Goal: Task Accomplishment & Management: Use online tool/utility

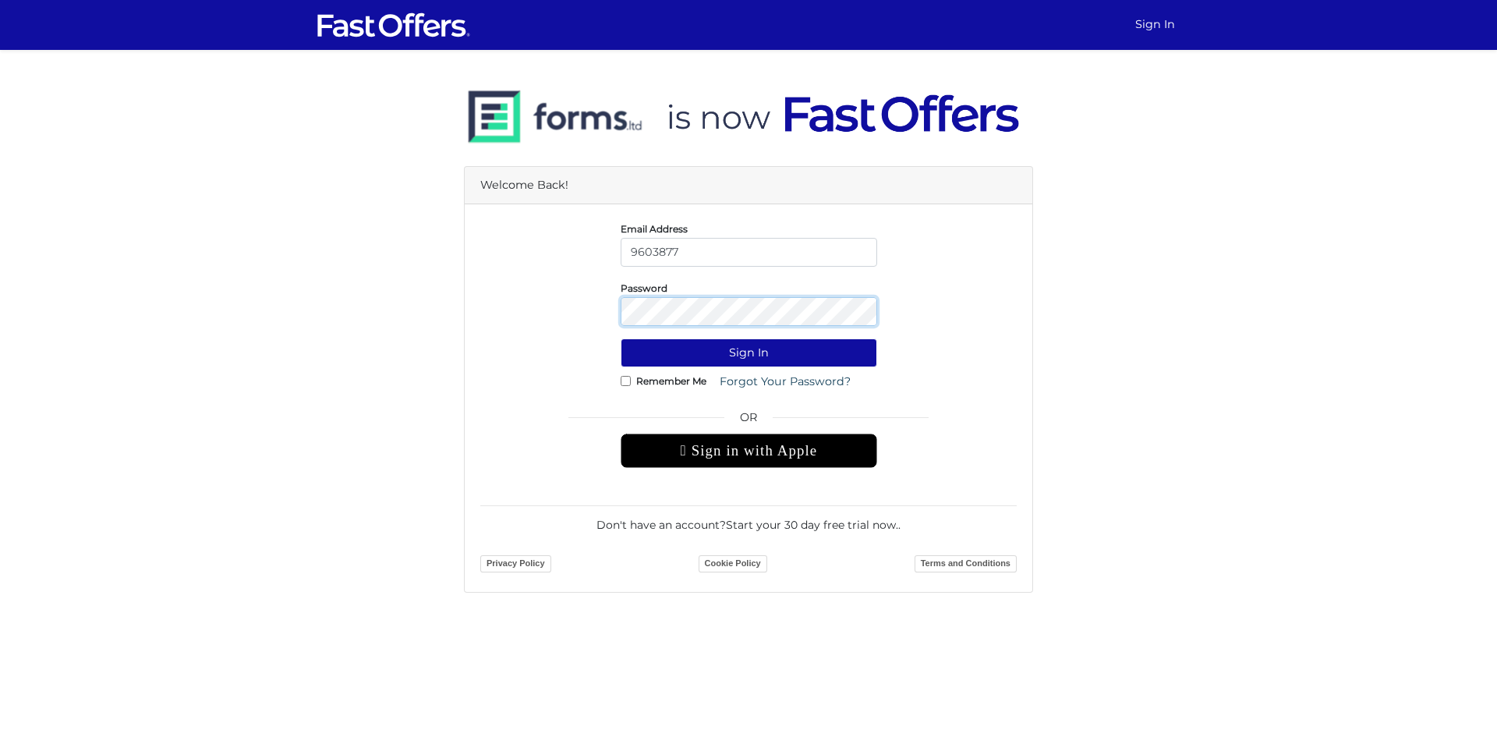
click at [621, 338] on button "Sign In" at bounding box center [749, 352] width 256 height 29
type input "9"
type input "f.normuradov@gmail.com"
click at [556, 241] on div "Email Address f.normuradov@gmail.com" at bounding box center [749, 243] width 560 height 47
click at [621, 338] on button "Sign In" at bounding box center [749, 352] width 256 height 29
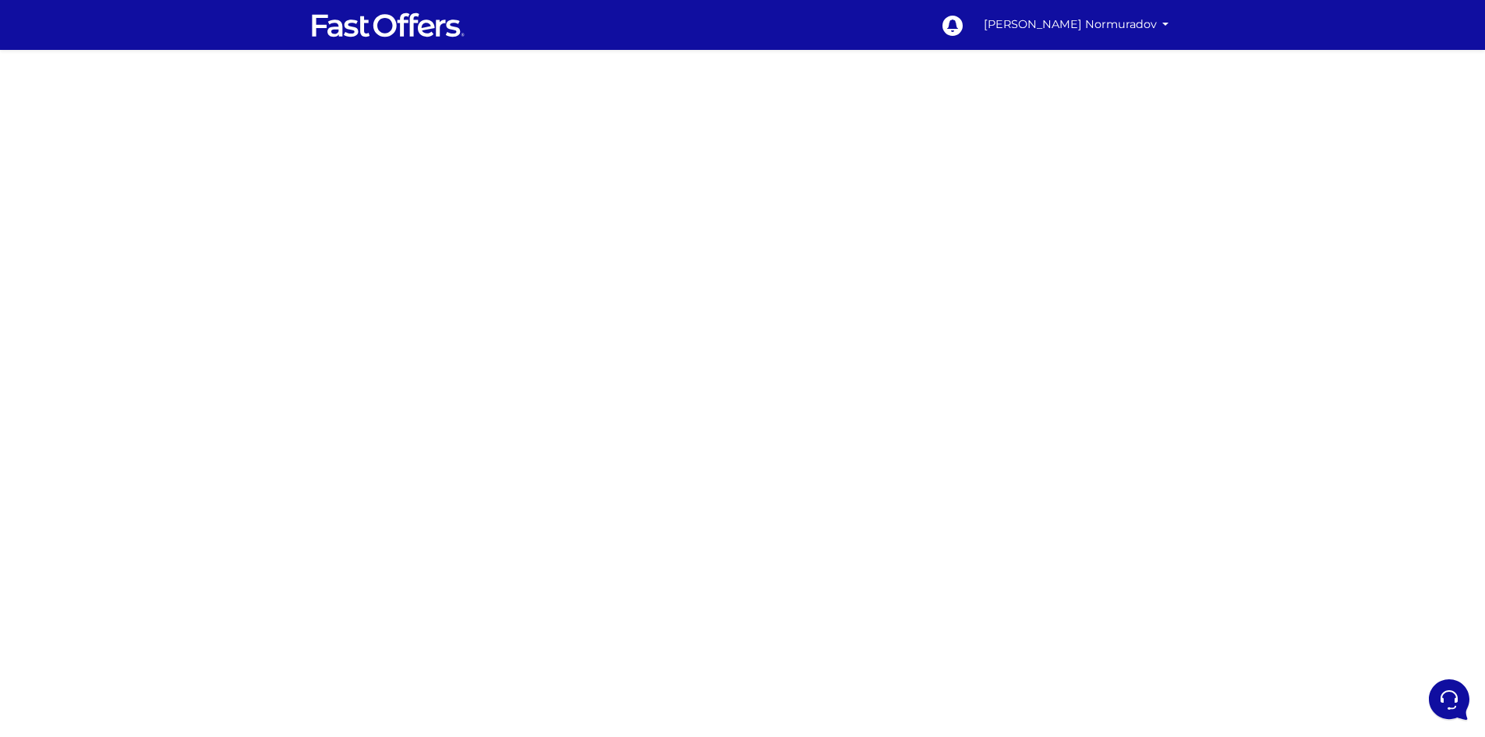
click at [416, 231] on div at bounding box center [742, 459] width 1485 height 780
drag, startPoint x: 478, startPoint y: 420, endPoint x: 503, endPoint y: 418, distance: 25.1
click at [478, 419] on div at bounding box center [742, 459] width 1485 height 780
